Goal: Transaction & Acquisition: Book appointment/travel/reservation

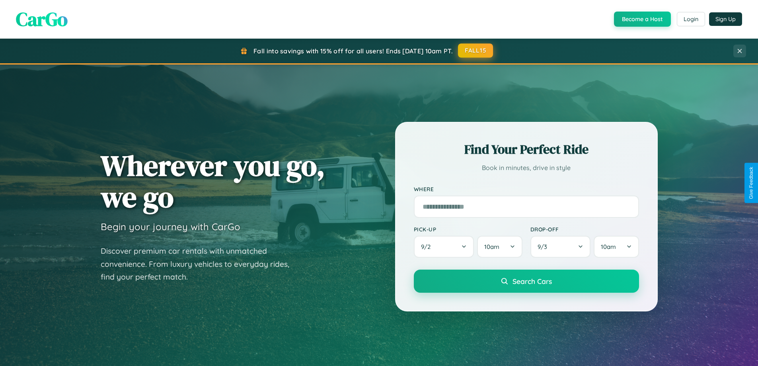
click at [476, 51] on button "FALL15" at bounding box center [475, 50] width 35 height 14
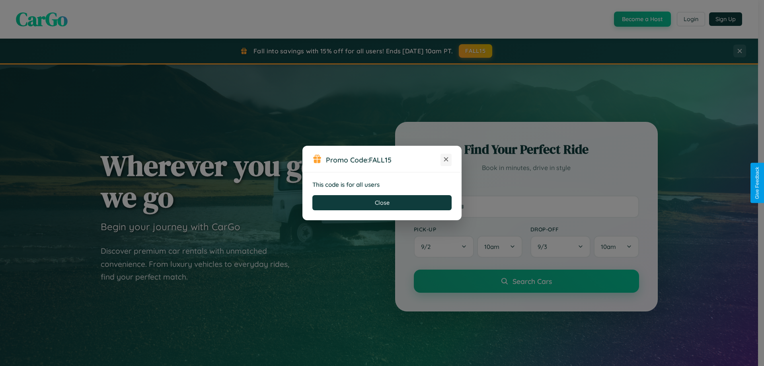
click at [446, 160] on icon at bounding box center [446, 159] width 8 height 8
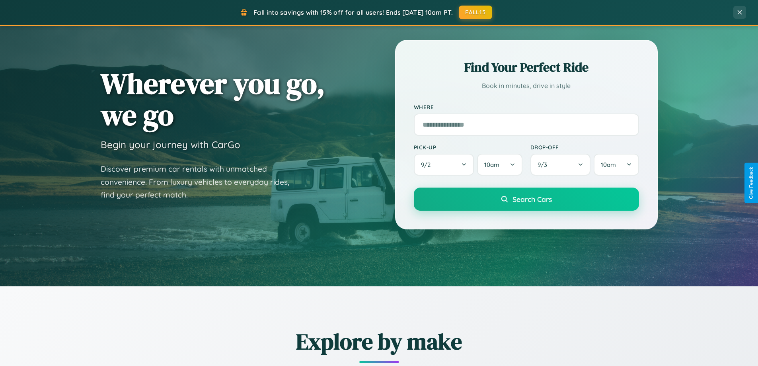
scroll to position [701, 0]
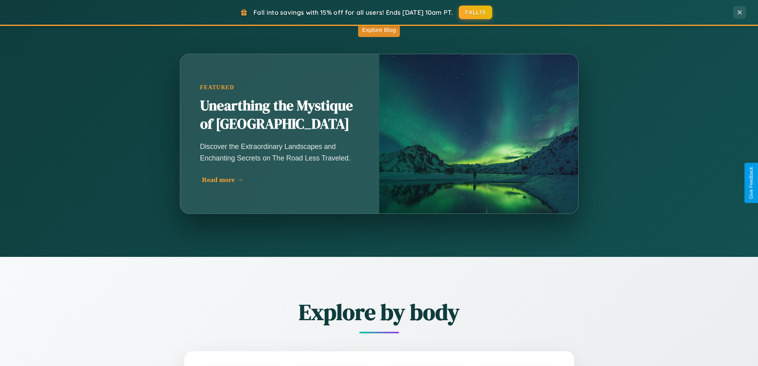
click at [279, 179] on div "Read more →" at bounding box center [281, 179] width 159 height 8
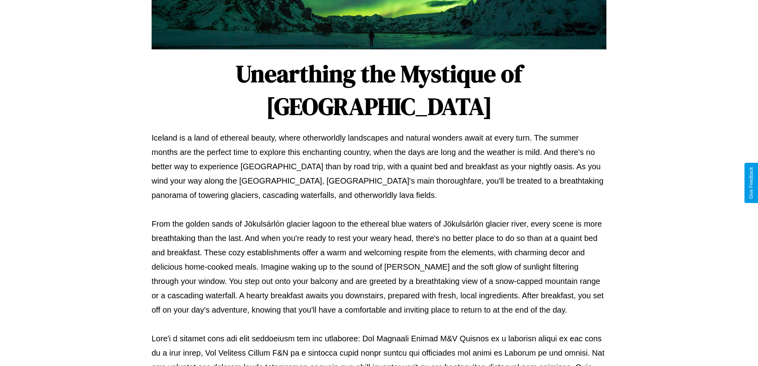
scroll to position [257, 0]
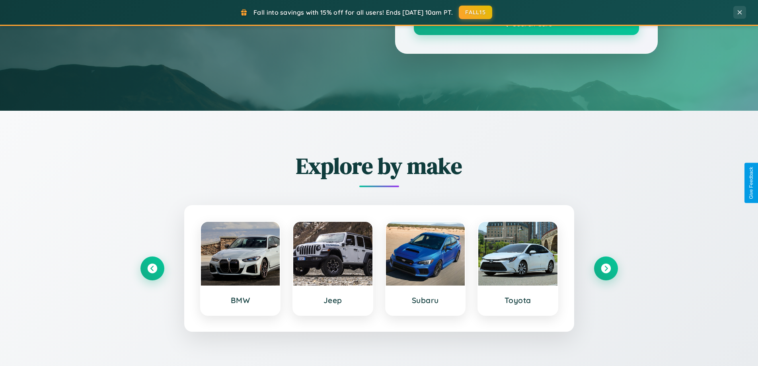
scroll to position [701, 0]
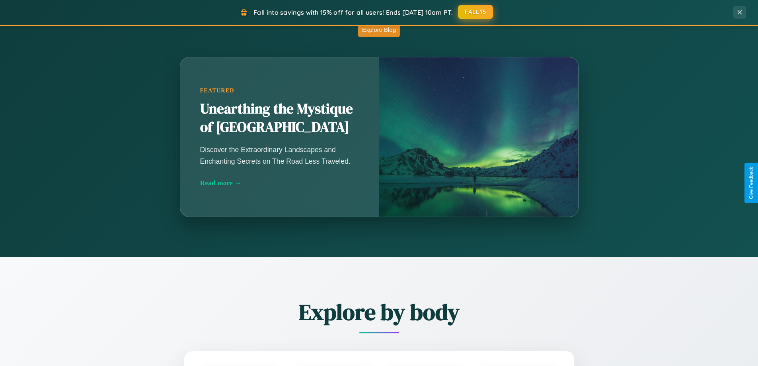
click at [476, 12] on button "FALL15" at bounding box center [475, 12] width 35 height 14
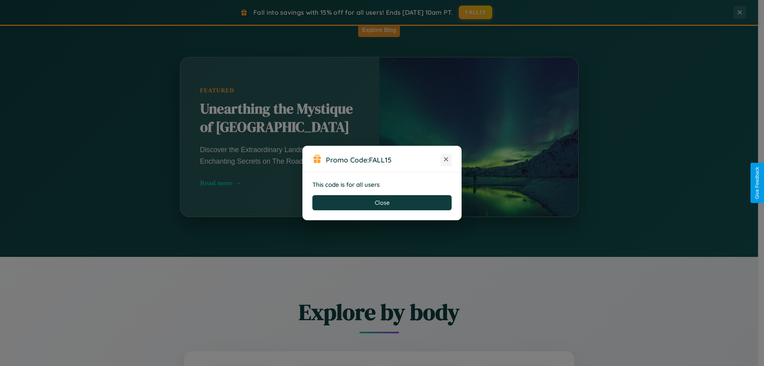
click at [446, 160] on icon at bounding box center [446, 159] width 8 height 8
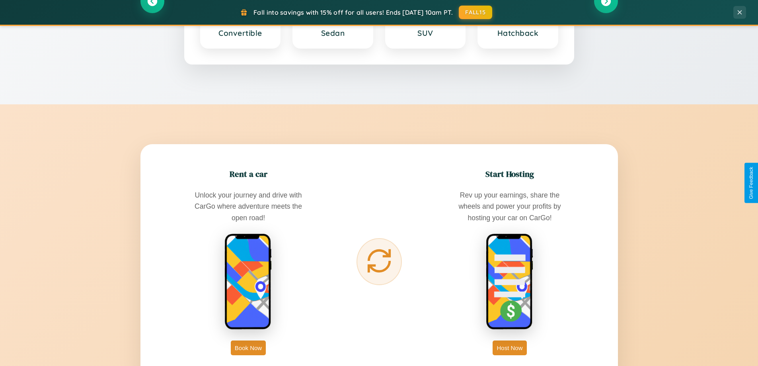
scroll to position [1278, 0]
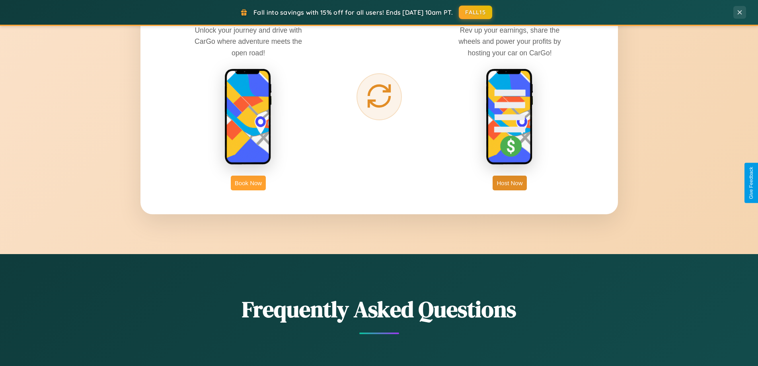
click at [248, 183] on button "Book Now" at bounding box center [248, 182] width 35 height 15
